Goal: Transaction & Acquisition: Download file/media

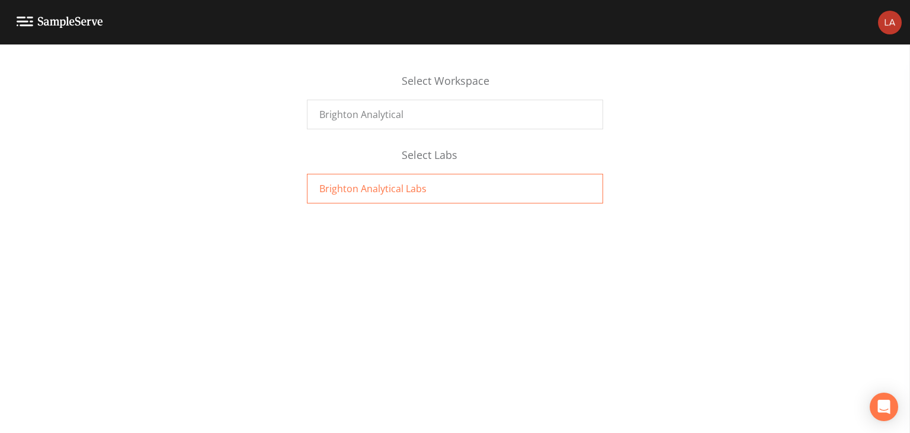
drag, startPoint x: 396, startPoint y: 189, endPoint x: 393, endPoint y: 199, distance: 9.8
click at [396, 190] on span "Brighton Analytical Labs" at bounding box center [372, 188] width 107 height 14
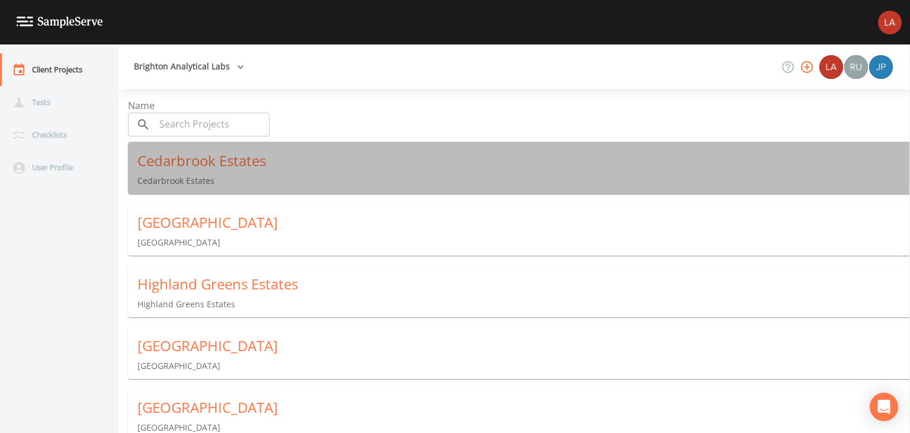
click at [184, 181] on p "Cedarbrook Estates" at bounding box center [523, 181] width 773 height 12
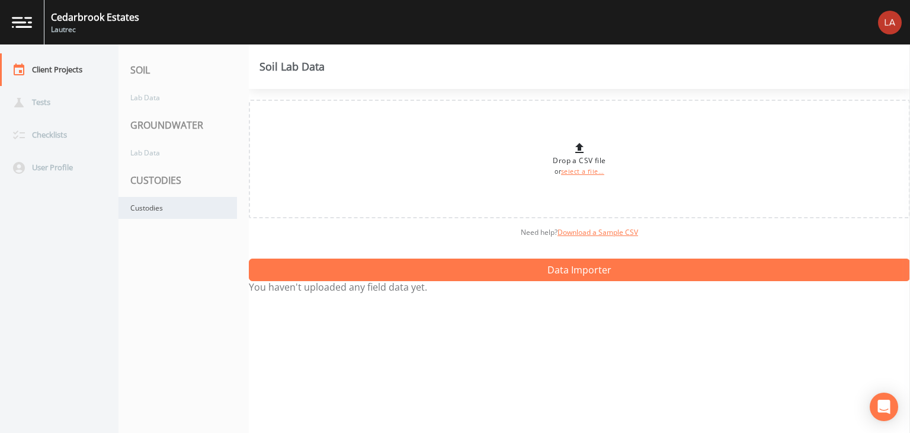
click at [151, 208] on div "Custodies" at bounding box center [178, 208] width 119 height 22
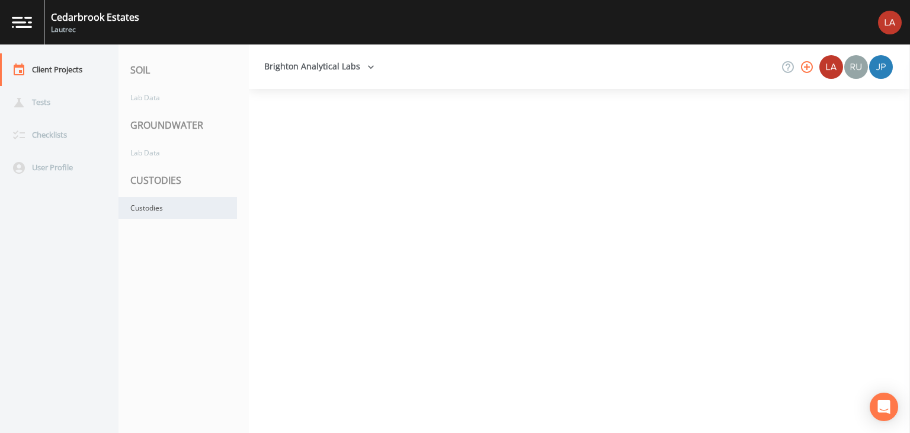
click at [154, 212] on div "Custodies" at bounding box center [178, 208] width 119 height 22
click at [152, 206] on div "Custodies" at bounding box center [178, 208] width 119 height 22
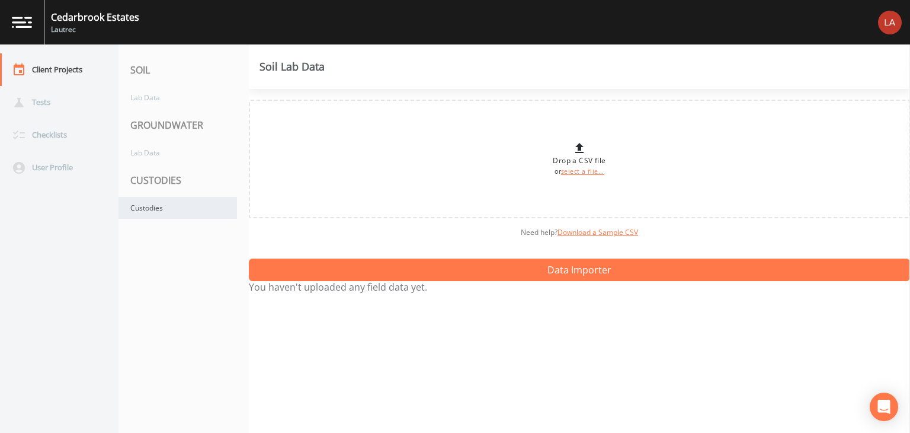
click at [155, 207] on div "Custodies" at bounding box center [178, 208] width 119 height 22
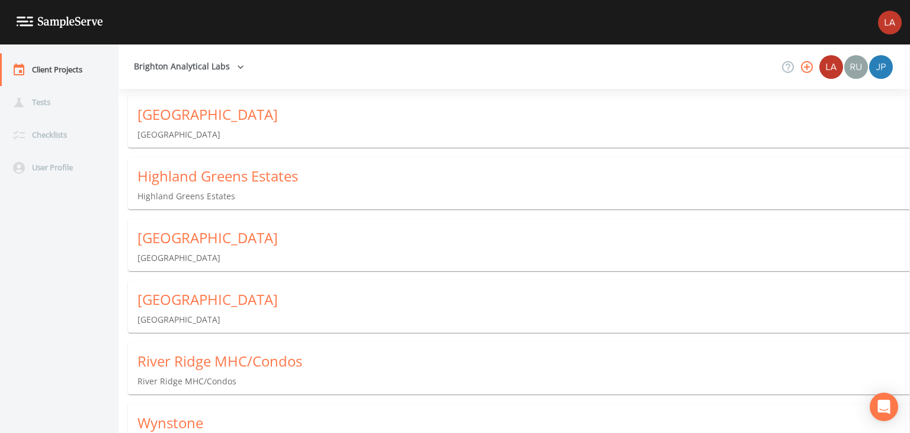
scroll to position [135, 0]
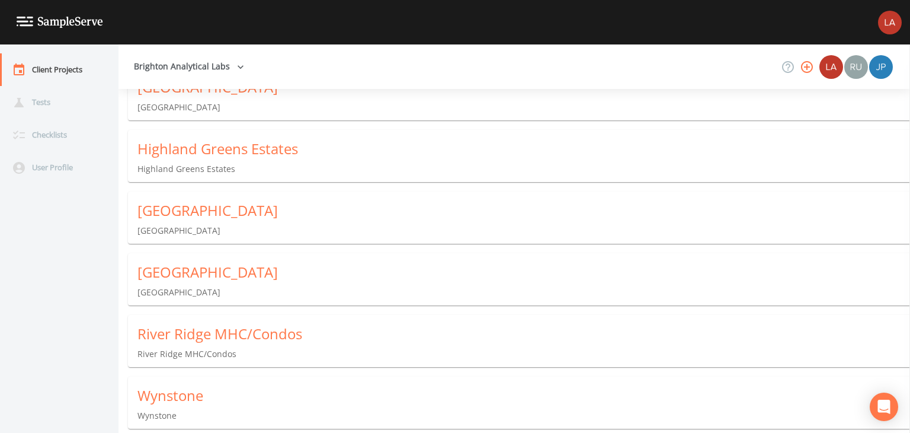
click at [185, 396] on div "Wynstone" at bounding box center [523, 395] width 773 height 19
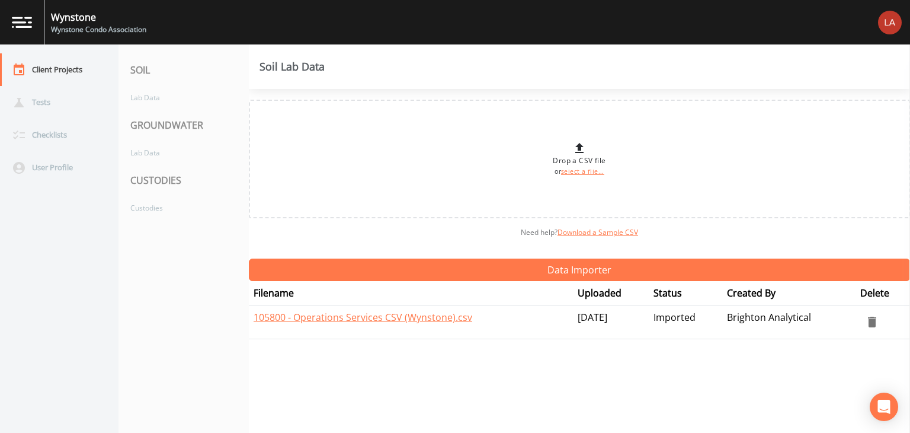
click at [159, 185] on div "CUSTODIES" at bounding box center [184, 180] width 130 height 33
click at [149, 210] on div "Custodies" at bounding box center [178, 208] width 119 height 22
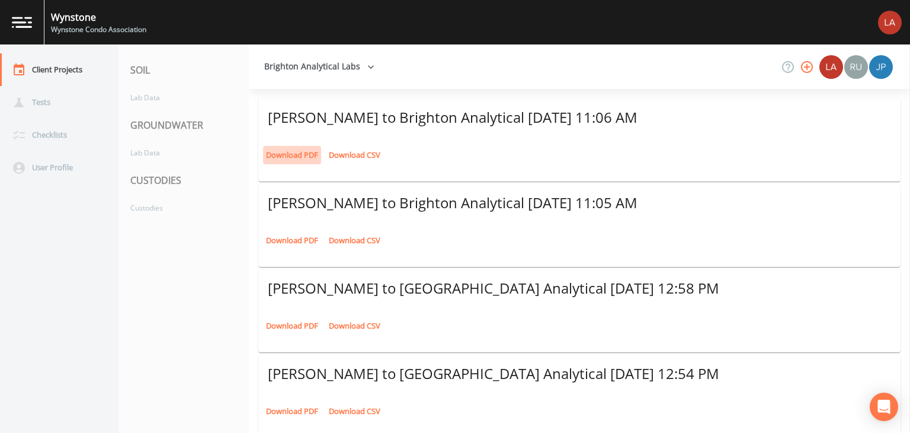
click at [289, 158] on link "Download PDF" at bounding box center [292, 155] width 58 height 18
click at [292, 243] on link "Download PDF" at bounding box center [292, 240] width 58 height 18
